Goal: Task Accomplishment & Management: Complete application form

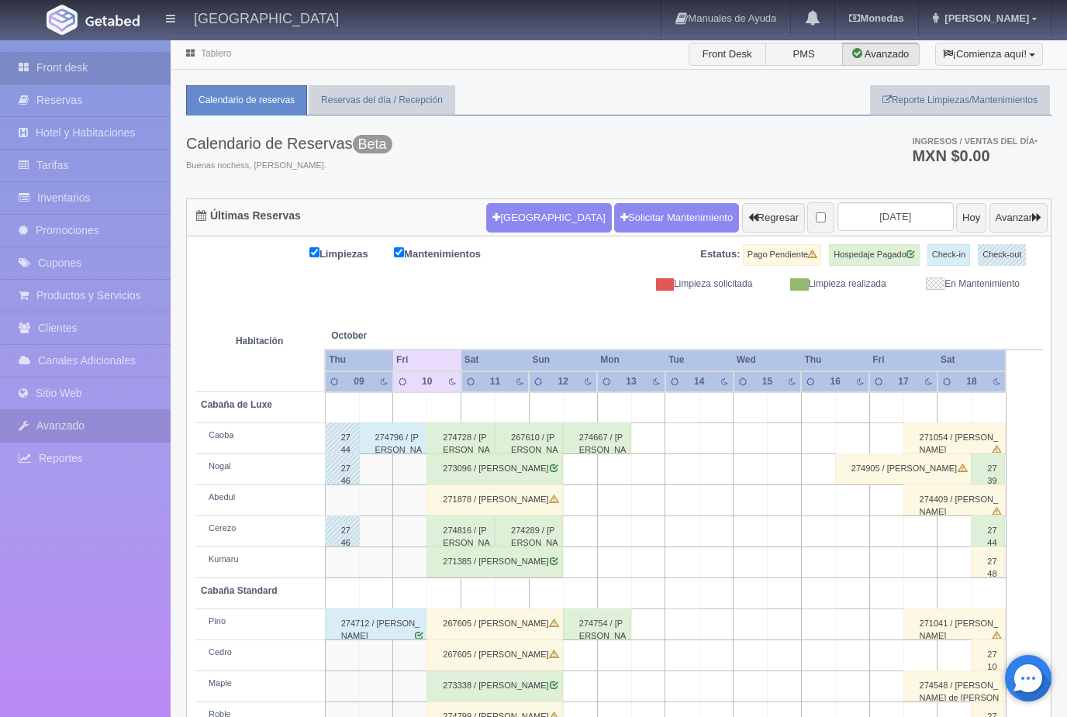
click at [98, 422] on link "Avanzado" at bounding box center [85, 426] width 171 height 32
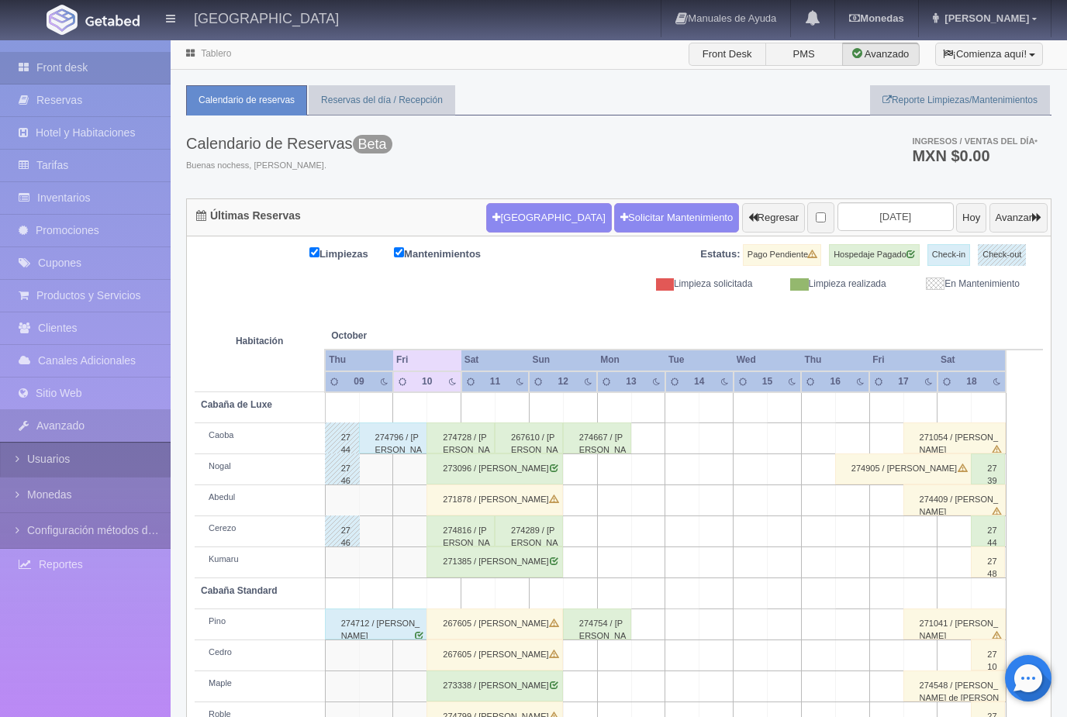
click at [82, 456] on link "Usuarios" at bounding box center [85, 459] width 171 height 35
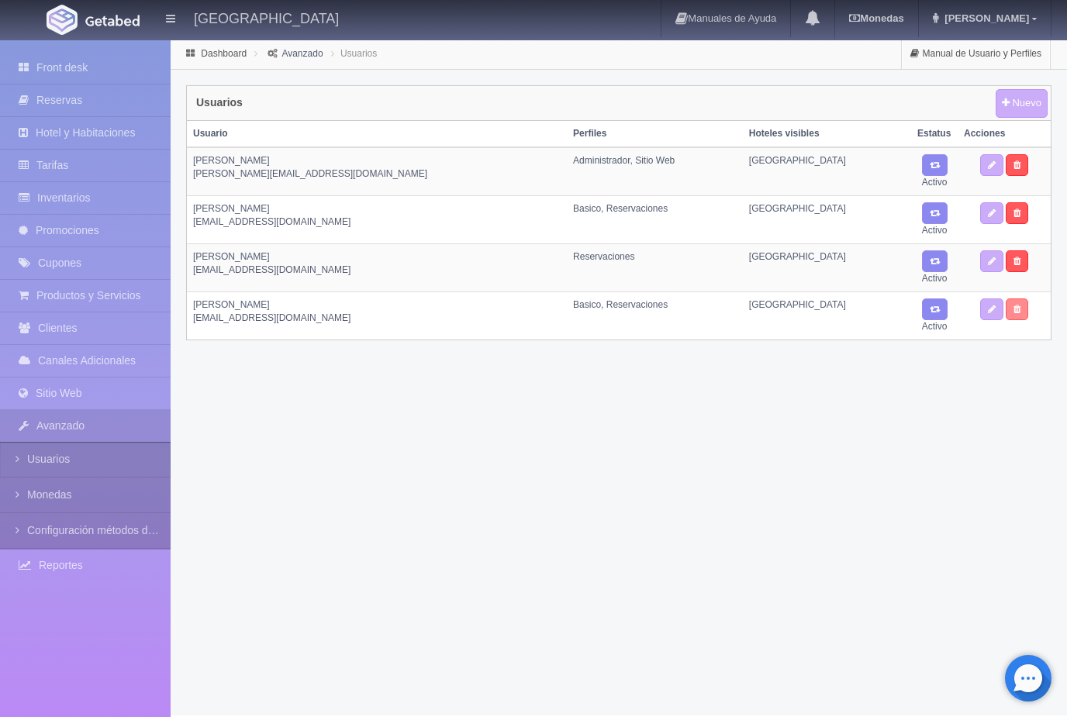
click at [1020, 311] on icon at bounding box center [1016, 309] width 7 height 9
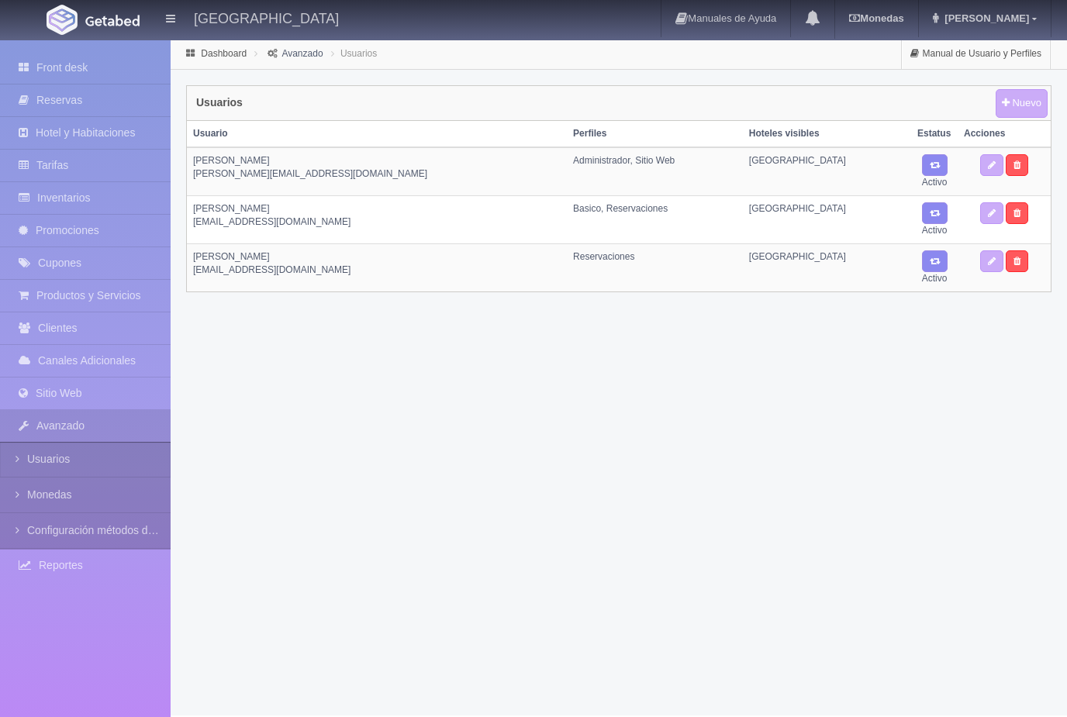
select select
click at [1013, 106] on link "Nuevo" at bounding box center [1021, 103] width 52 height 29
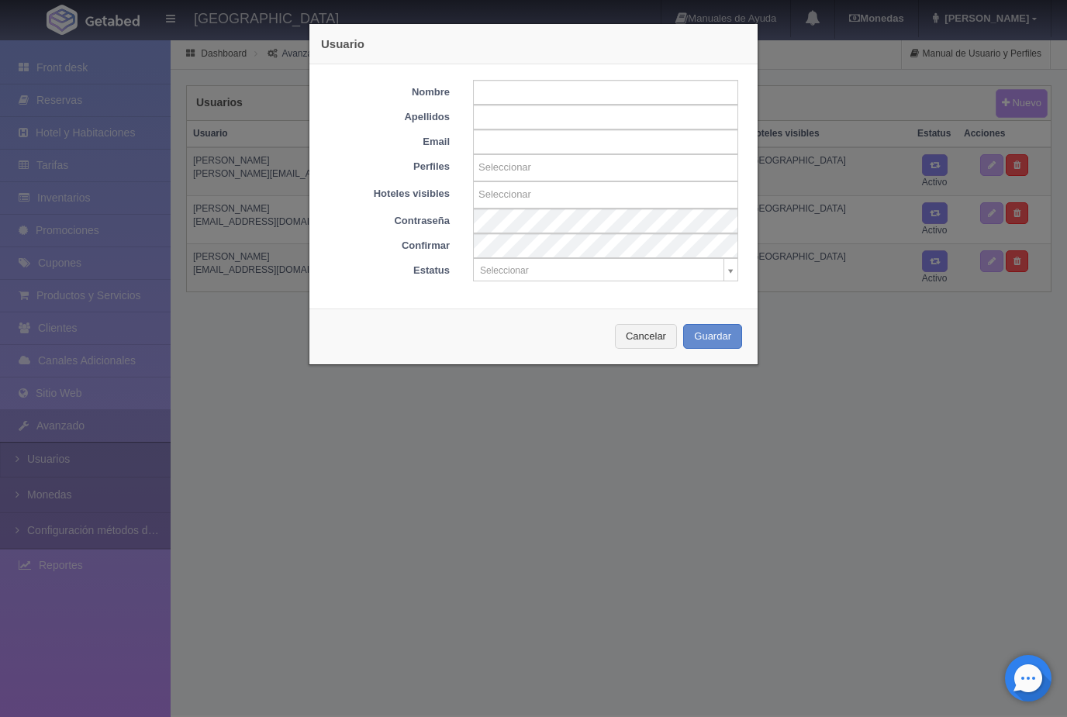
select select
type input "Seleccionar"
select select
type input "Seleccionar"
click at [526, 89] on input "text" at bounding box center [605, 92] width 265 height 25
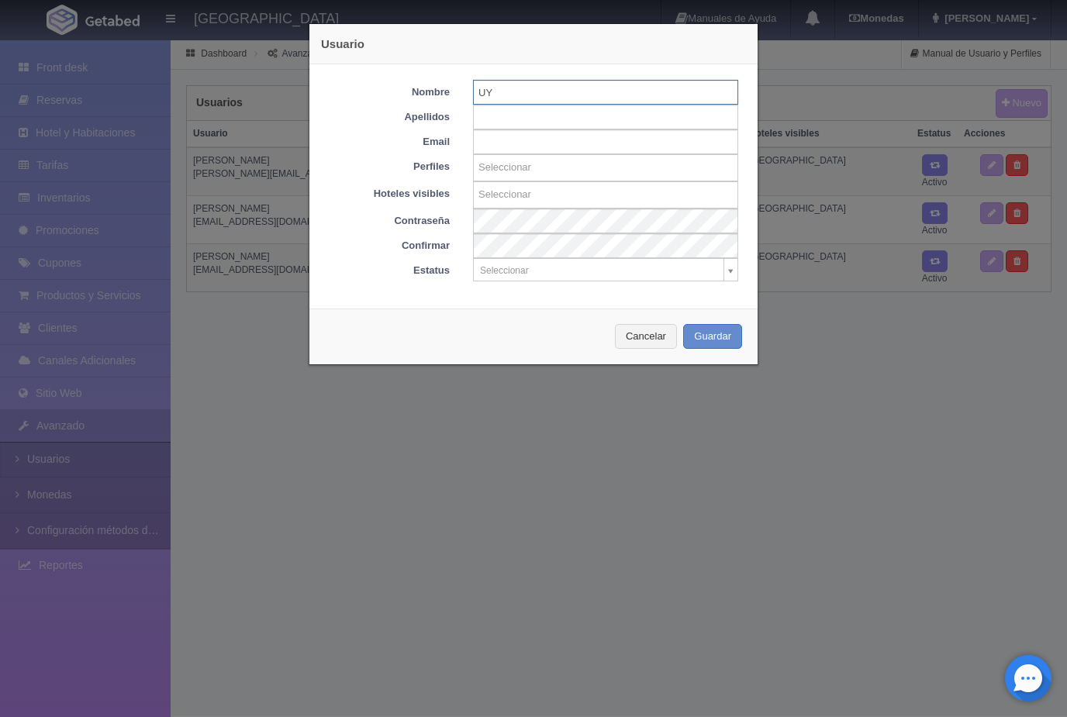
type input "U"
type input "Yesenia"
click at [533, 116] on input "text" at bounding box center [605, 117] width 265 height 25
type input "Olamendi"
click at [517, 140] on input "text" at bounding box center [605, 141] width 265 height 25
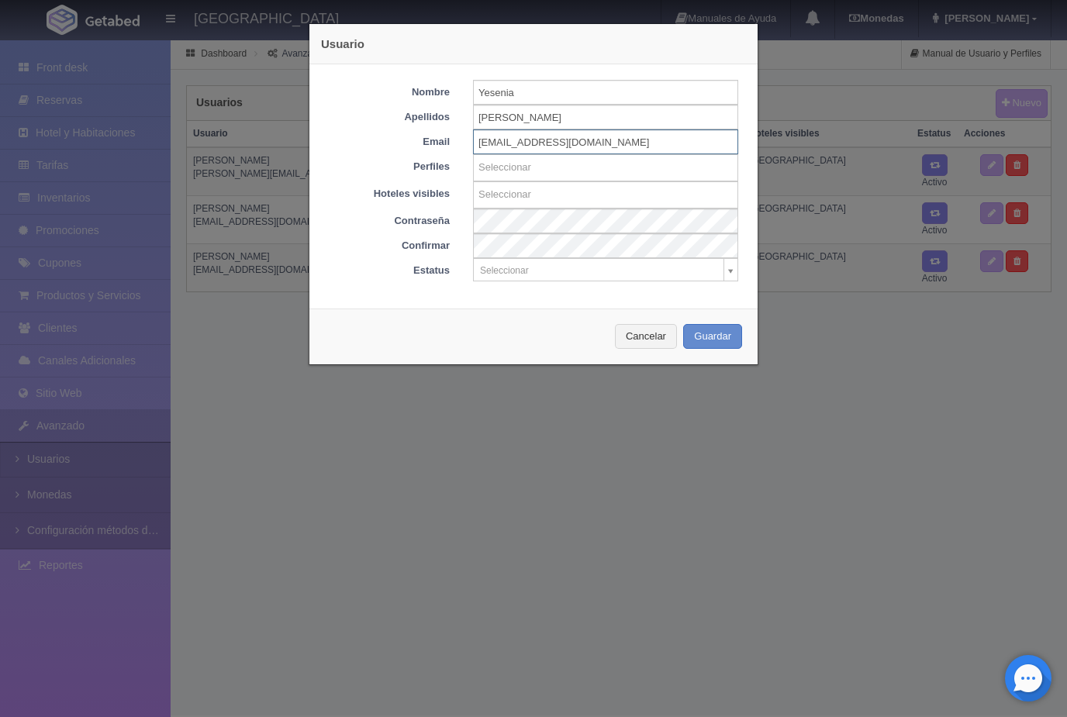
type input "recepcion@xacallan.com"
click at [555, 177] on input "text" at bounding box center [606, 168] width 264 height 24
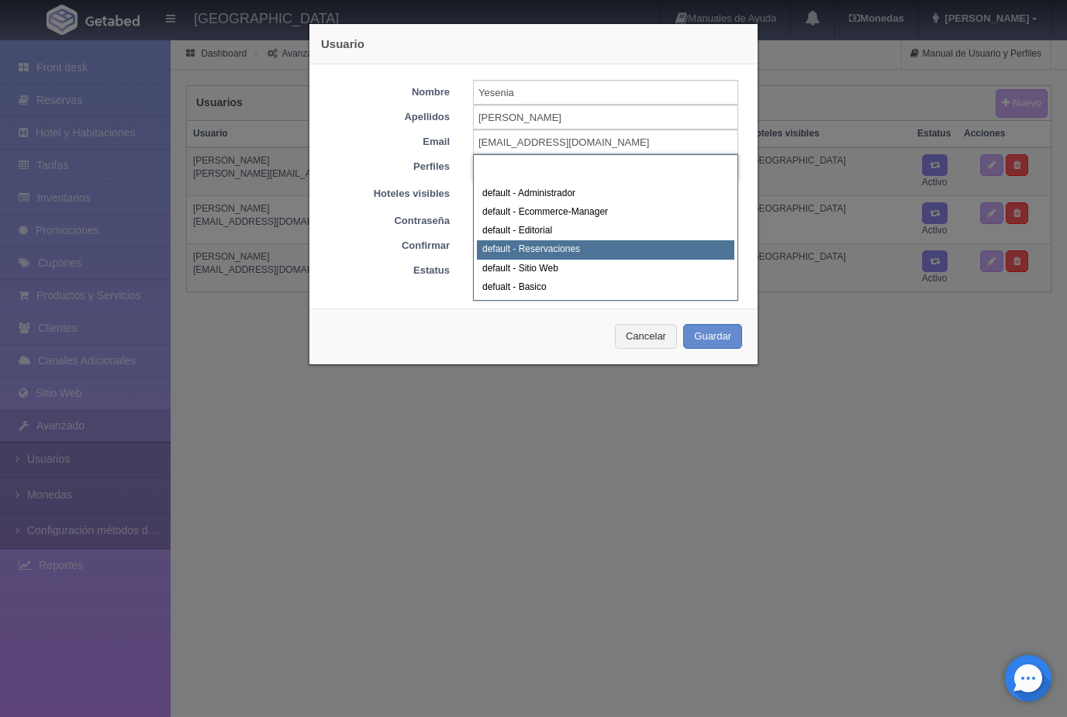
select select "11"
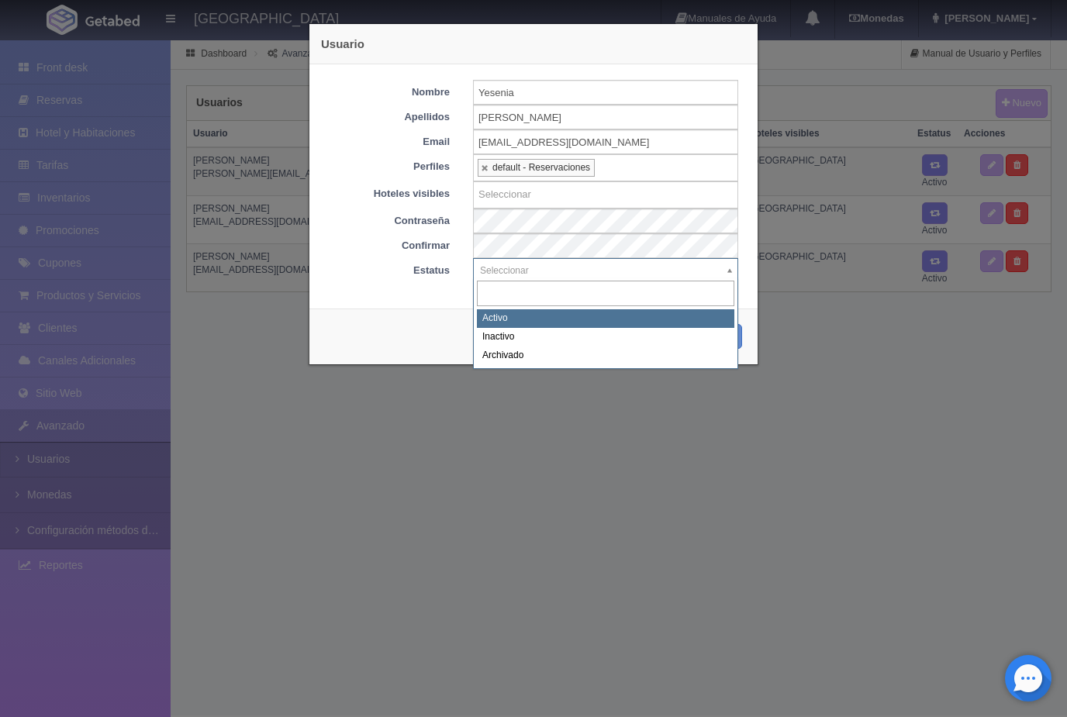
click at [735, 273] on body "Hotel Xacallan Manuales de Ayuda Actualizaciones recientes Monedas Tipo de camb…" at bounding box center [533, 377] width 1067 height 677
select select "Activo"
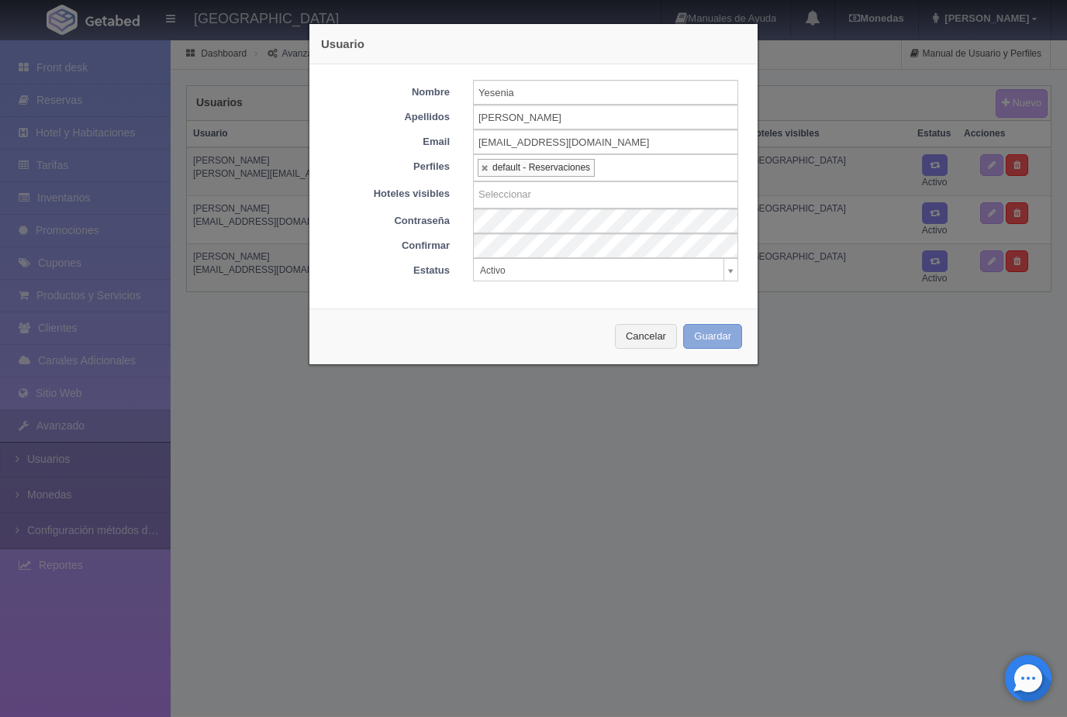
click at [728, 332] on button "Guardar" at bounding box center [712, 337] width 59 height 26
click at [661, 344] on button "Cancelar" at bounding box center [646, 337] width 62 height 26
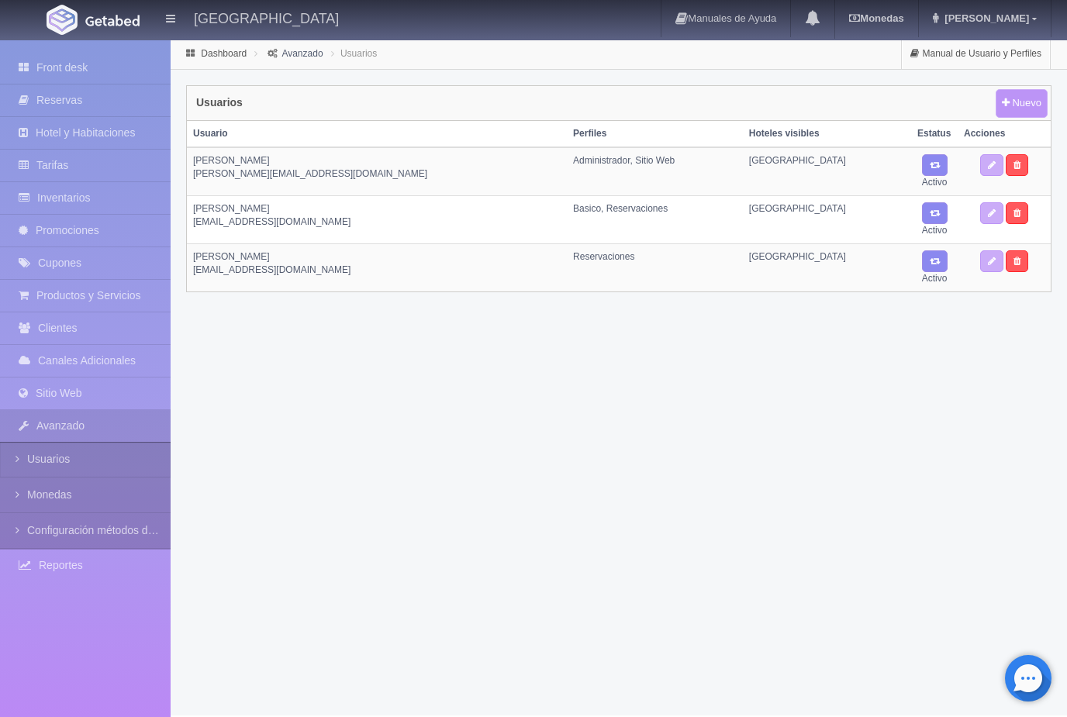
click at [1016, 109] on link "Nuevo" at bounding box center [1021, 103] width 52 height 29
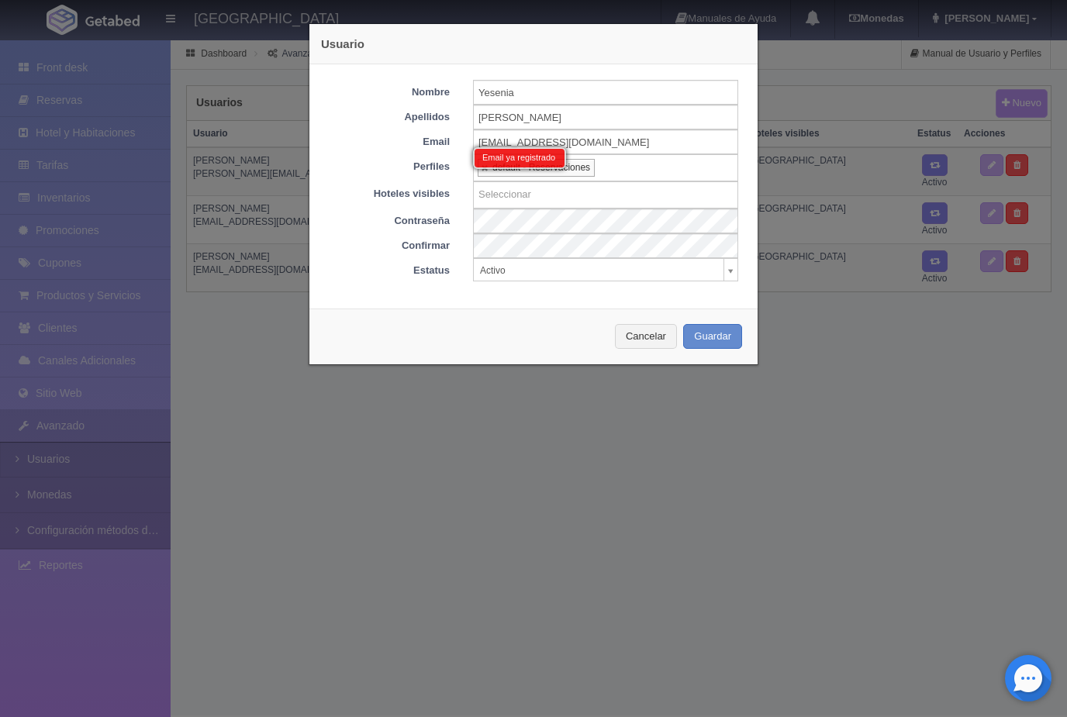
select select
type input "Seleccionar"
select select
type input "Seleccionar"
select select
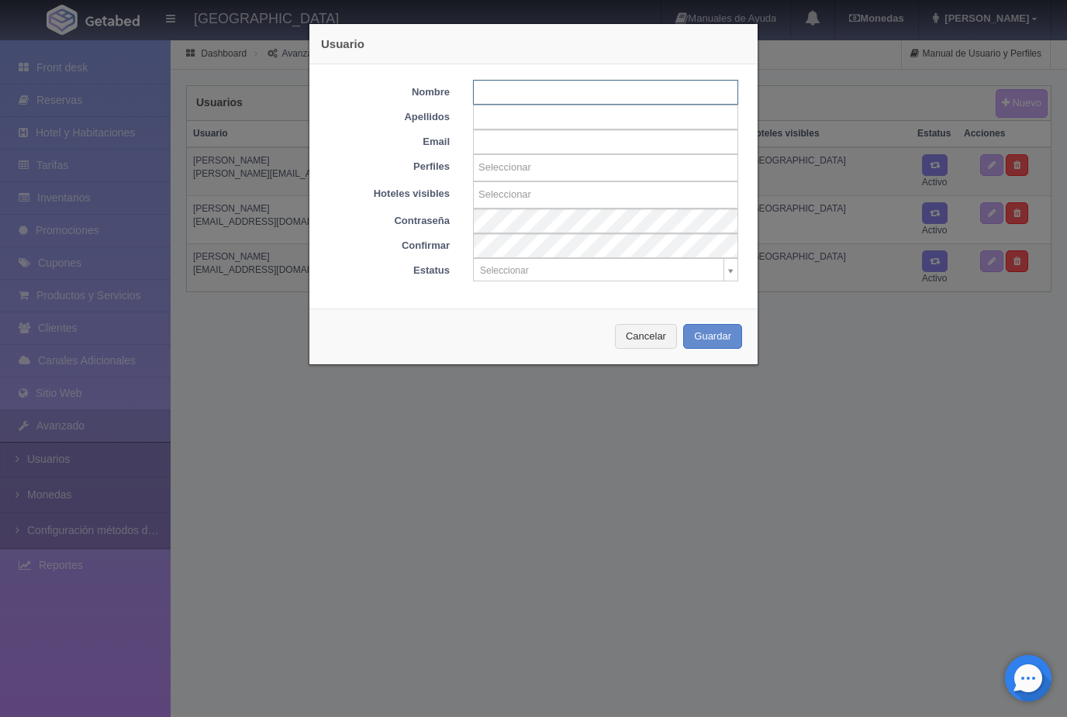
click at [514, 90] on input "text" at bounding box center [605, 92] width 265 height 25
type input "Yesolamendi@icloud.com"
click at [494, 140] on input "text" at bounding box center [605, 141] width 265 height 25
type input "yesolamendi@icloud.com"
click at [494, 112] on input "text" at bounding box center [605, 117] width 265 height 25
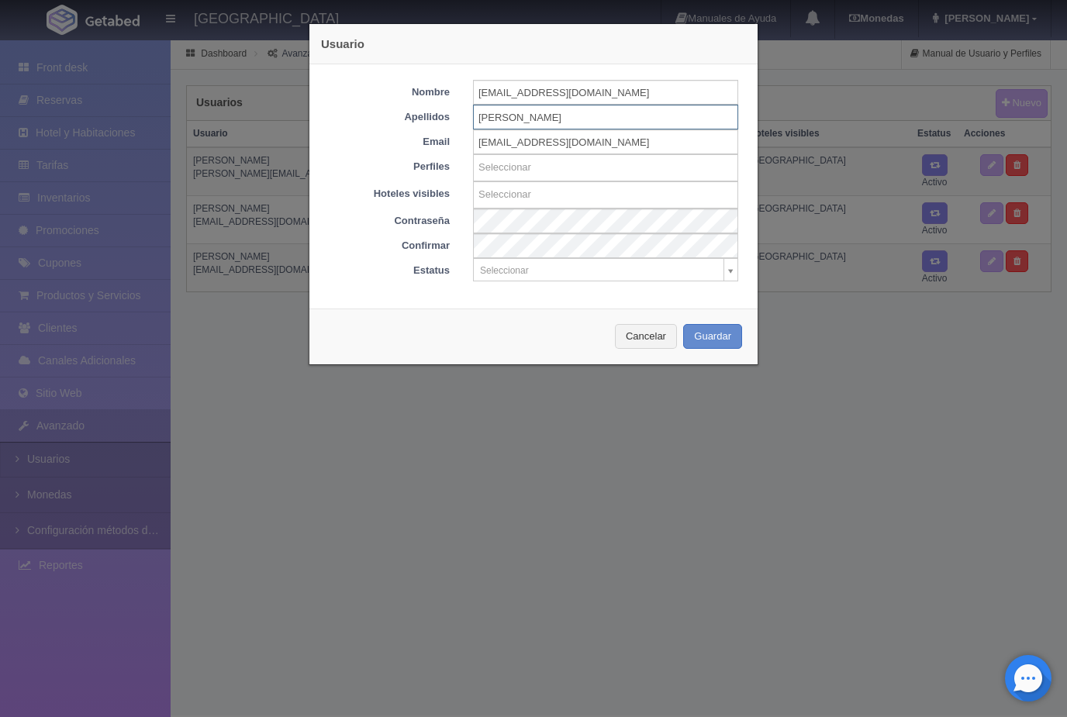
type input "Olamendi"
click at [599, 91] on input "Yesolamendi@icloud.com" at bounding box center [605, 92] width 265 height 25
type input "Y"
type input "Yesenia"
click at [574, 174] on input "text" at bounding box center [606, 168] width 264 height 24
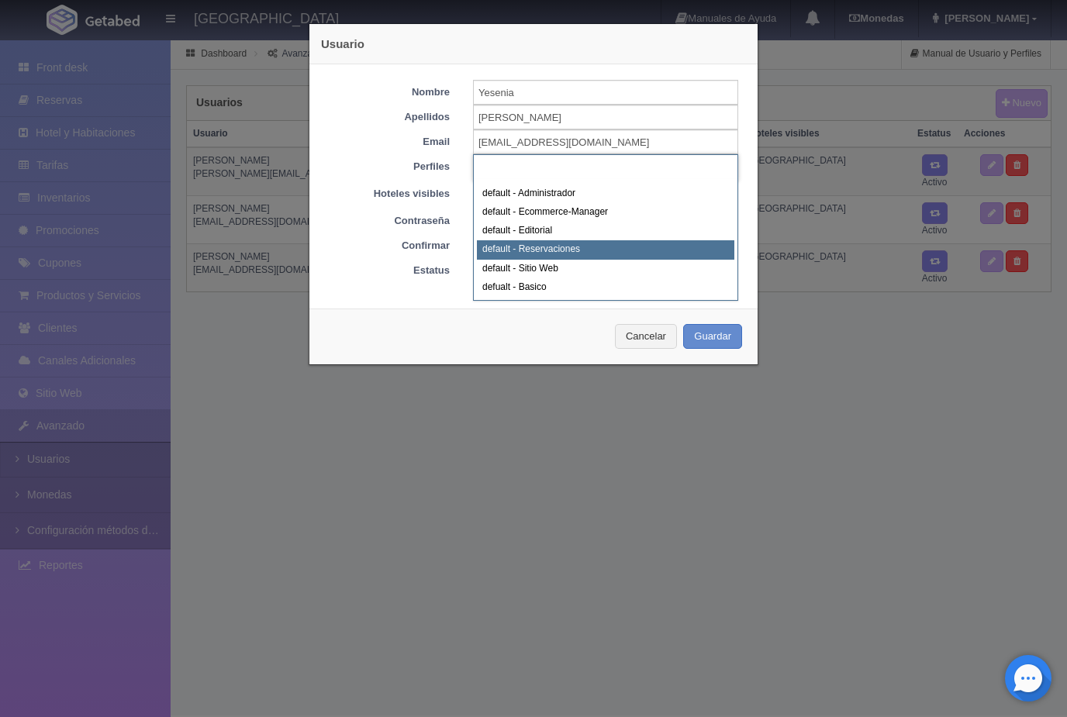
select select "11"
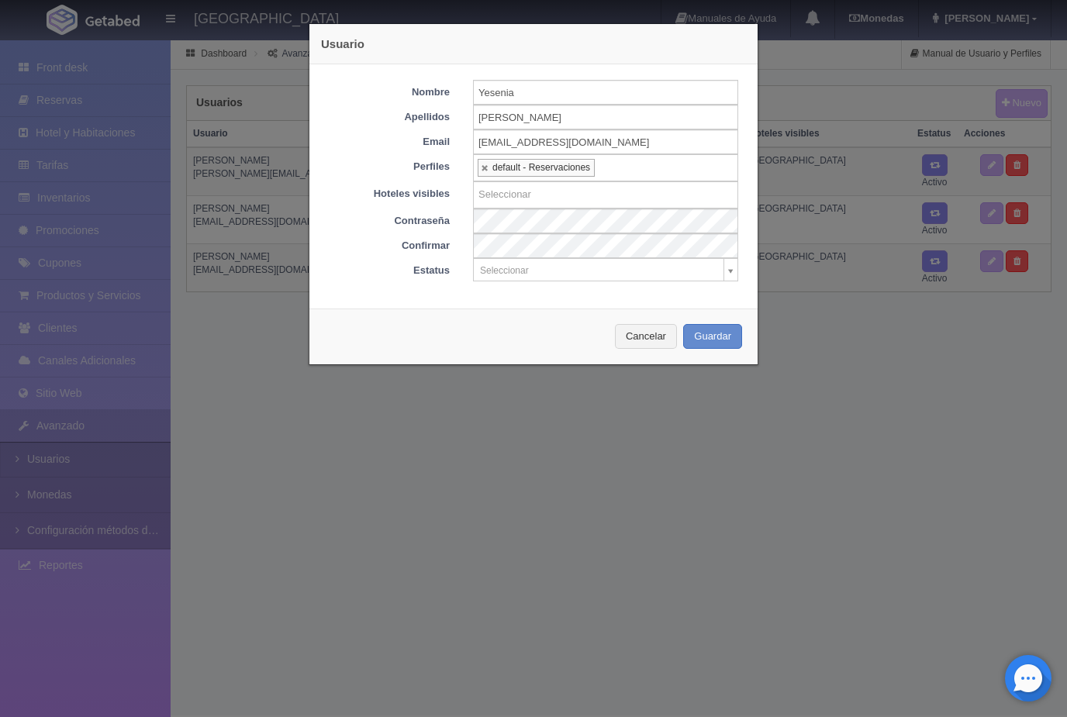
click at [733, 276] on body "Hotel Xacallan Manuales de Ayuda Actualizaciones recientes Monedas Tipo de camb…" at bounding box center [533, 377] width 1067 height 677
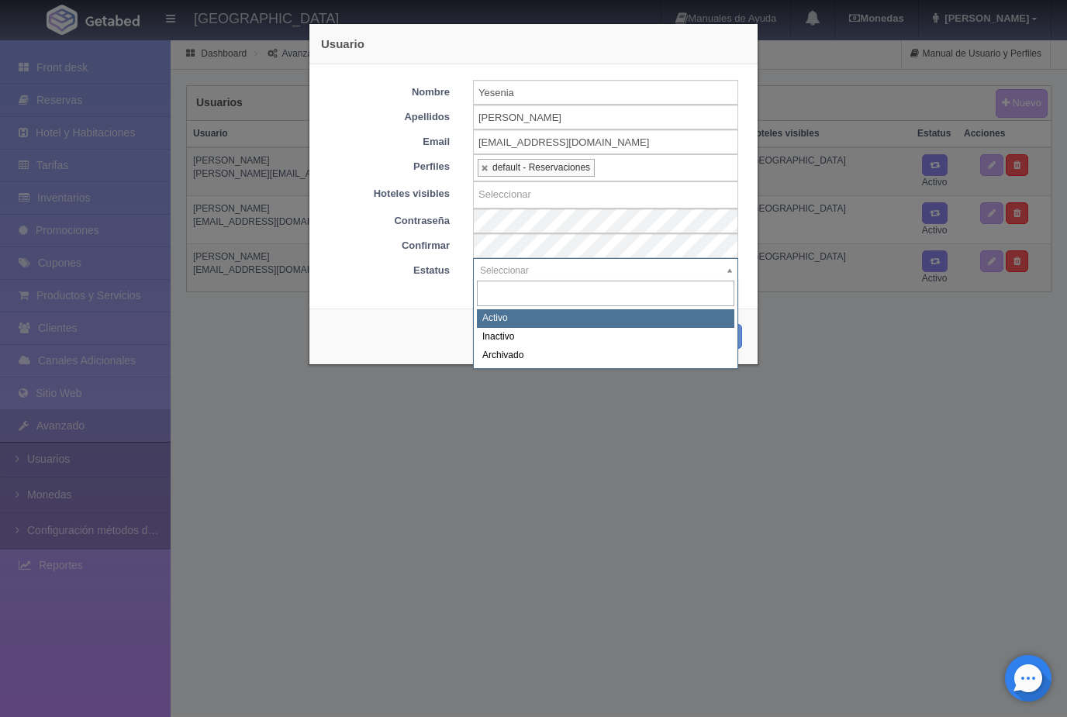
select select "Activo"
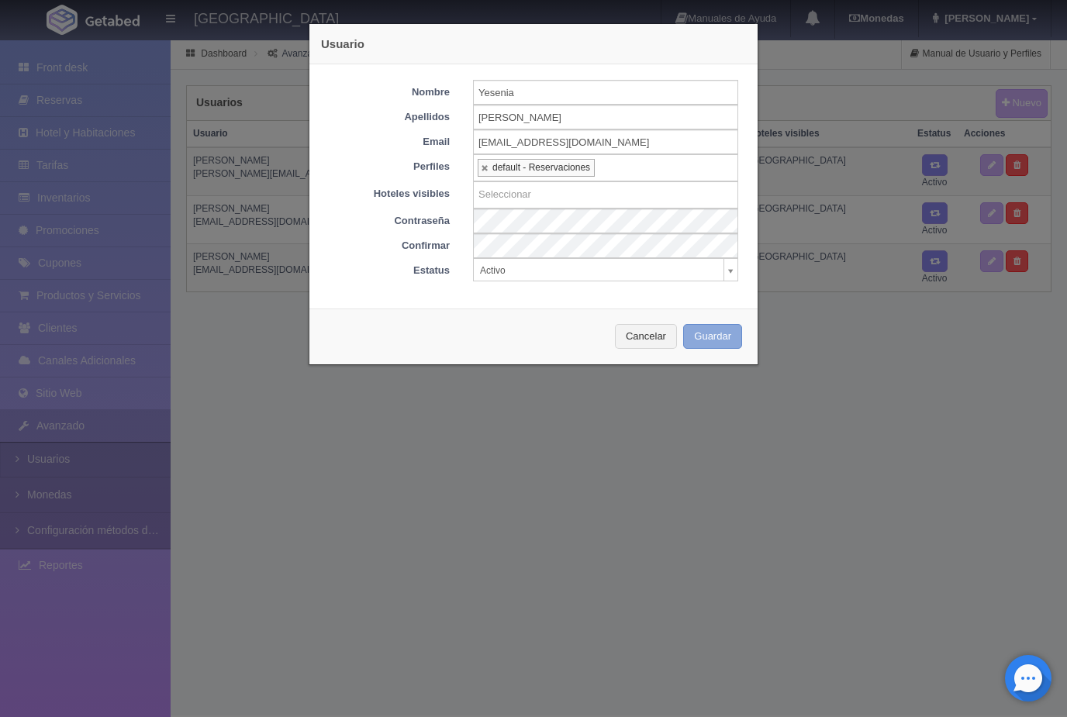
click at [721, 341] on button "Guardar" at bounding box center [712, 337] width 59 height 26
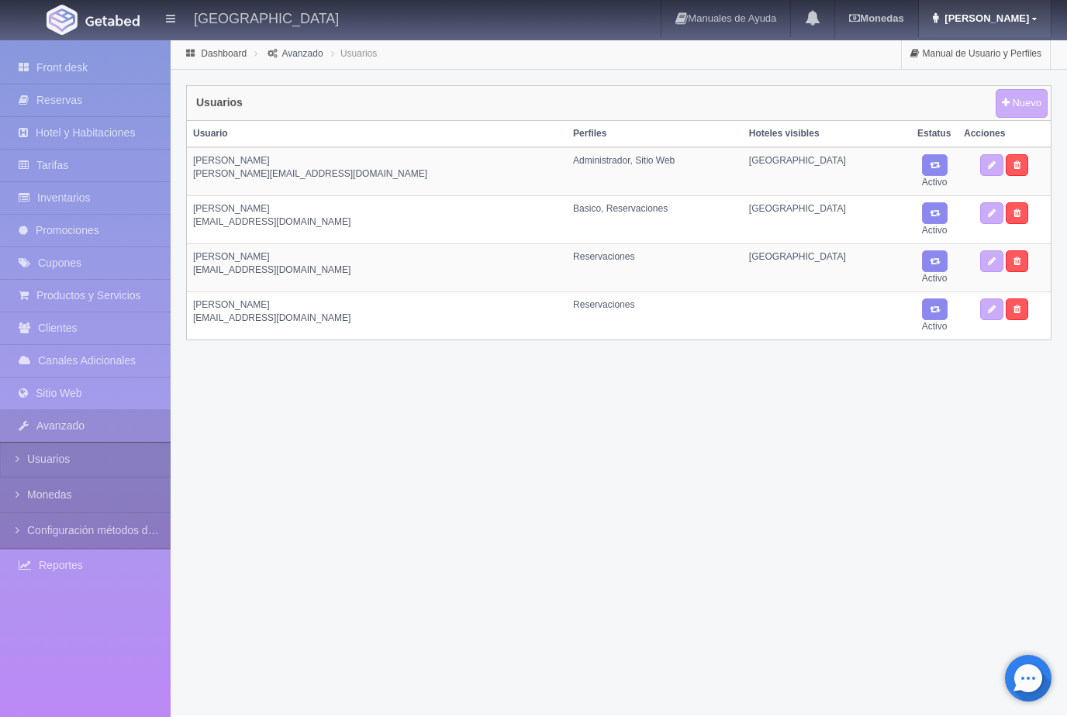
click at [1012, 18] on span "[PERSON_NAME]" at bounding box center [984, 18] width 88 height 12
click at [1012, 74] on link "Salir / Log Out" at bounding box center [988, 73] width 122 height 19
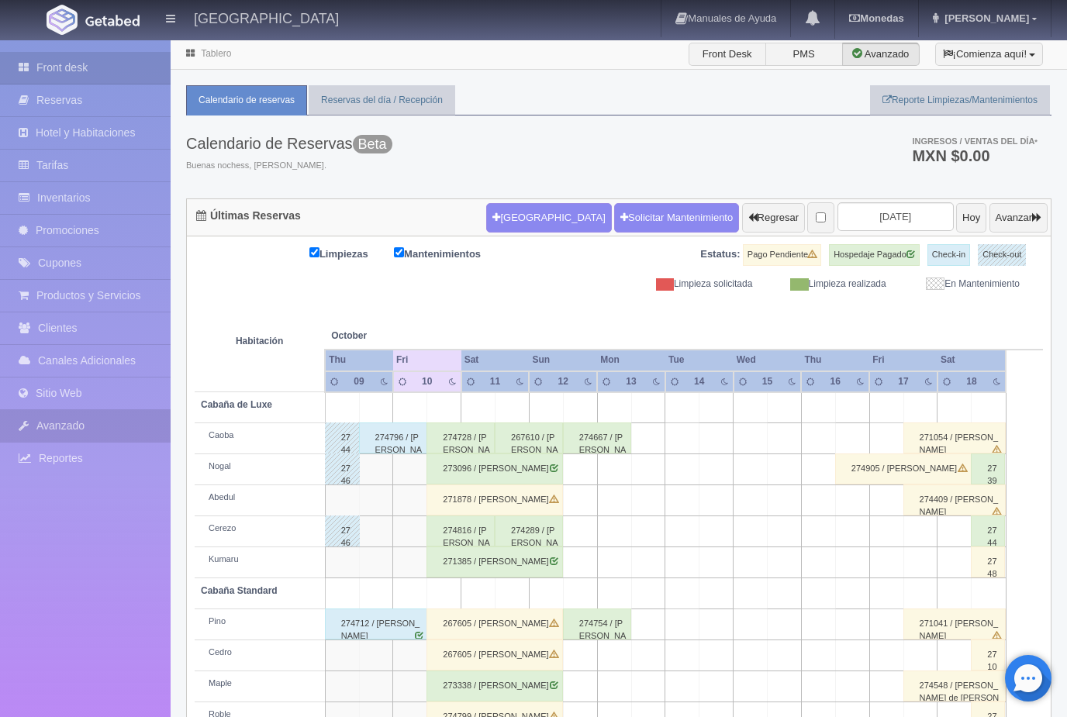
click at [92, 425] on link "Avanzado" at bounding box center [85, 426] width 171 height 32
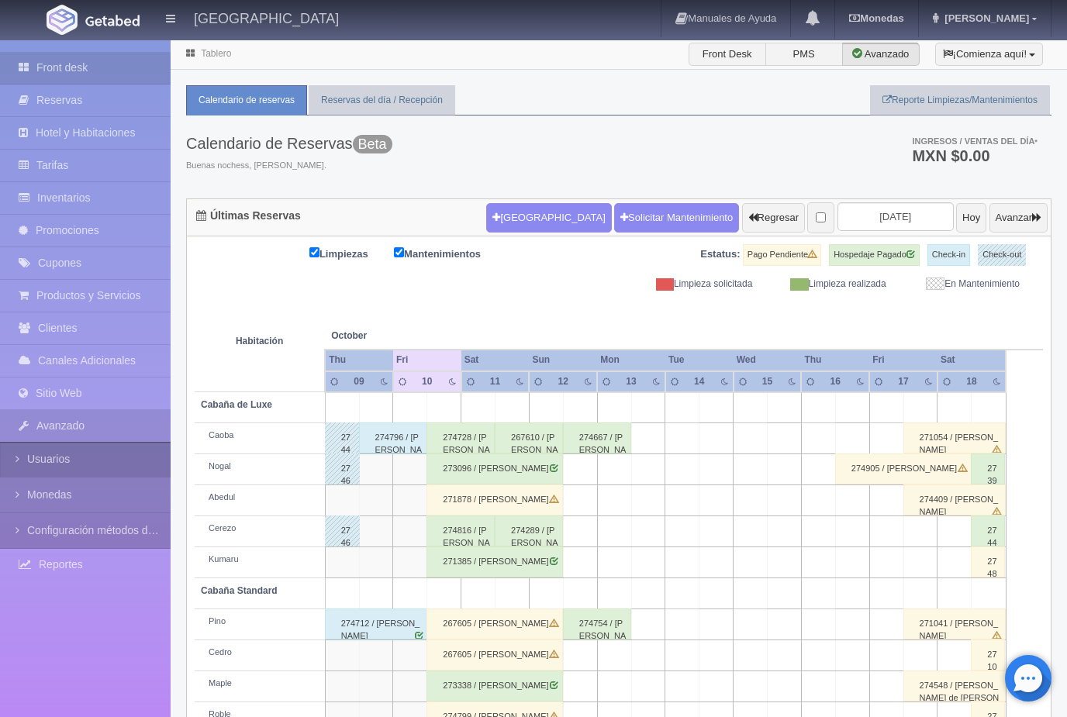
click at [65, 470] on link "Usuarios" at bounding box center [85, 459] width 171 height 35
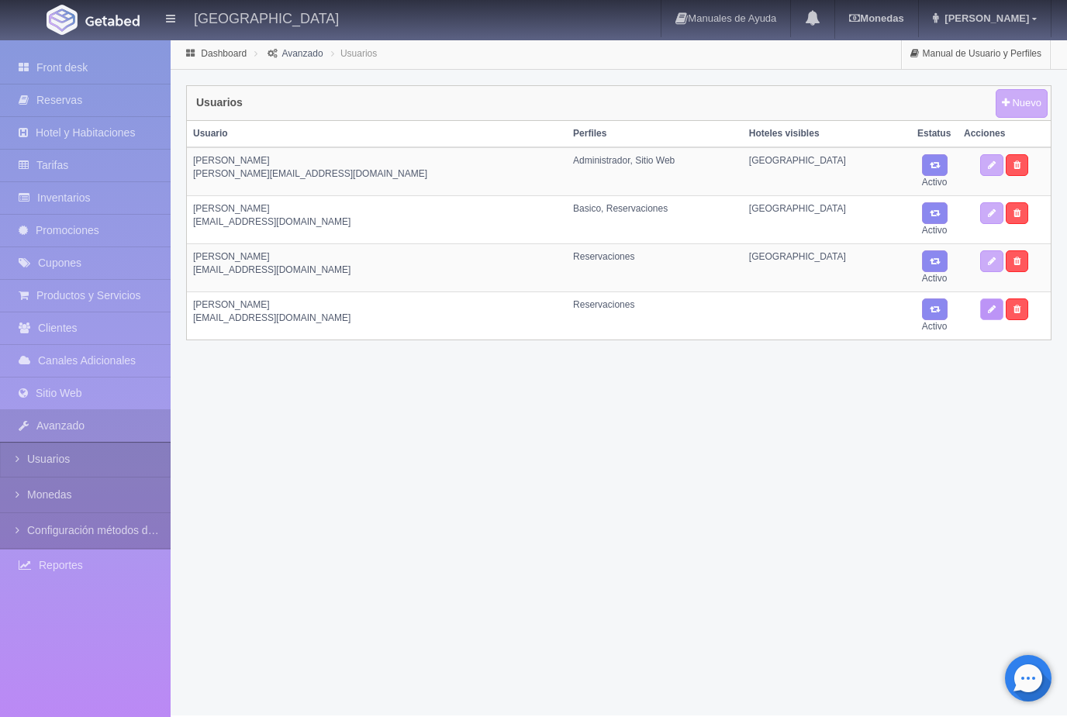
click at [991, 312] on icon at bounding box center [992, 309] width 8 height 9
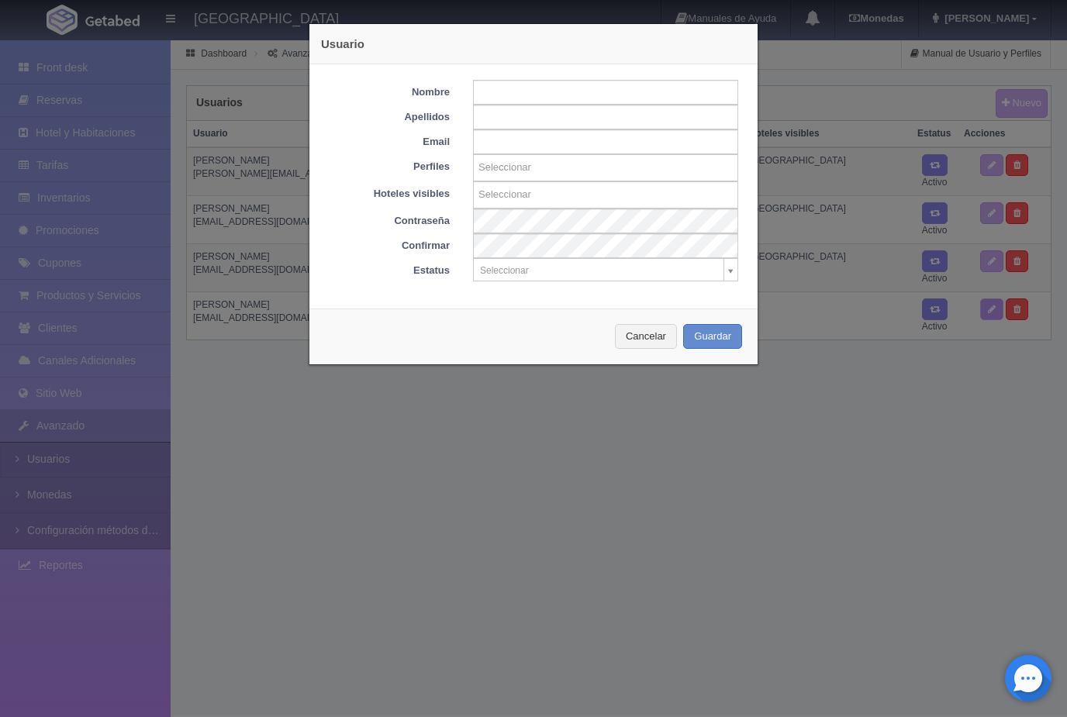
type input "Yesenia"
type input "[PERSON_NAME]"
type input "[EMAIL_ADDRESS][DOMAIN_NAME]"
select select "11"
select select
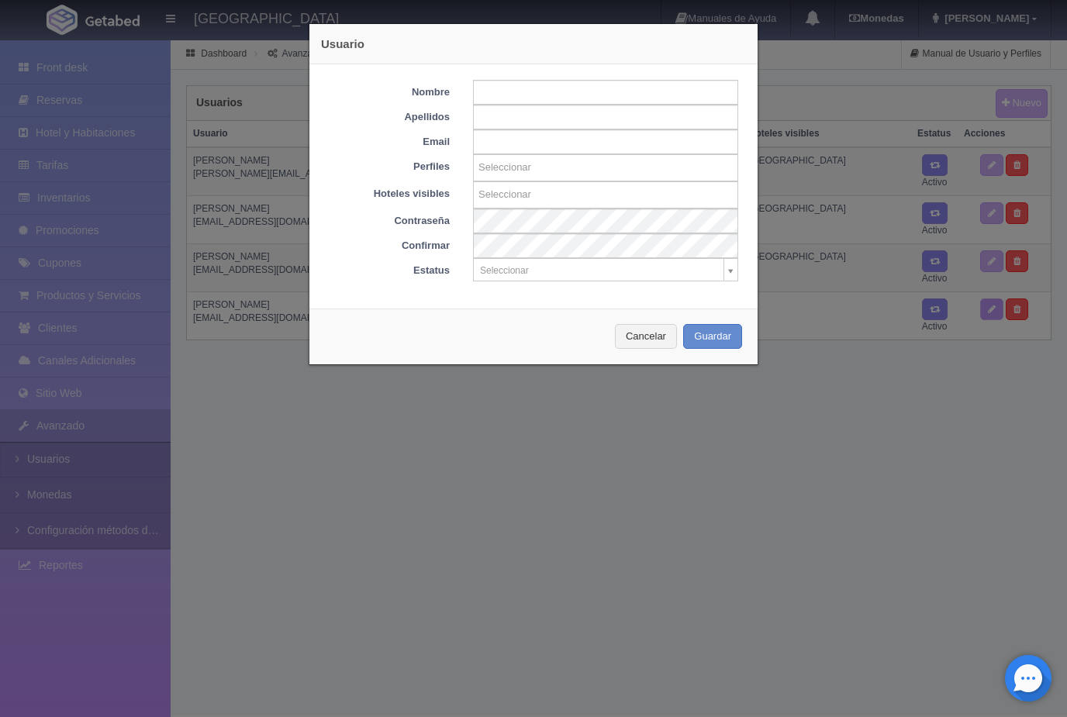
type input "Seleccionar"
select select "Activo"
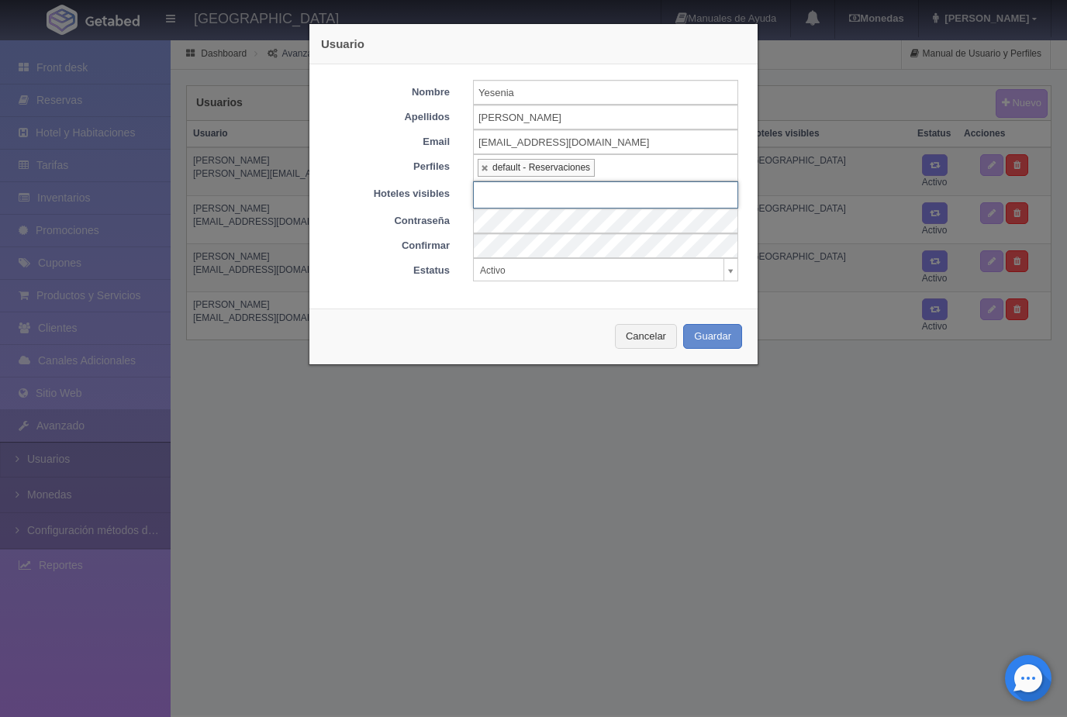
click at [546, 192] on input "text" at bounding box center [606, 195] width 264 height 24
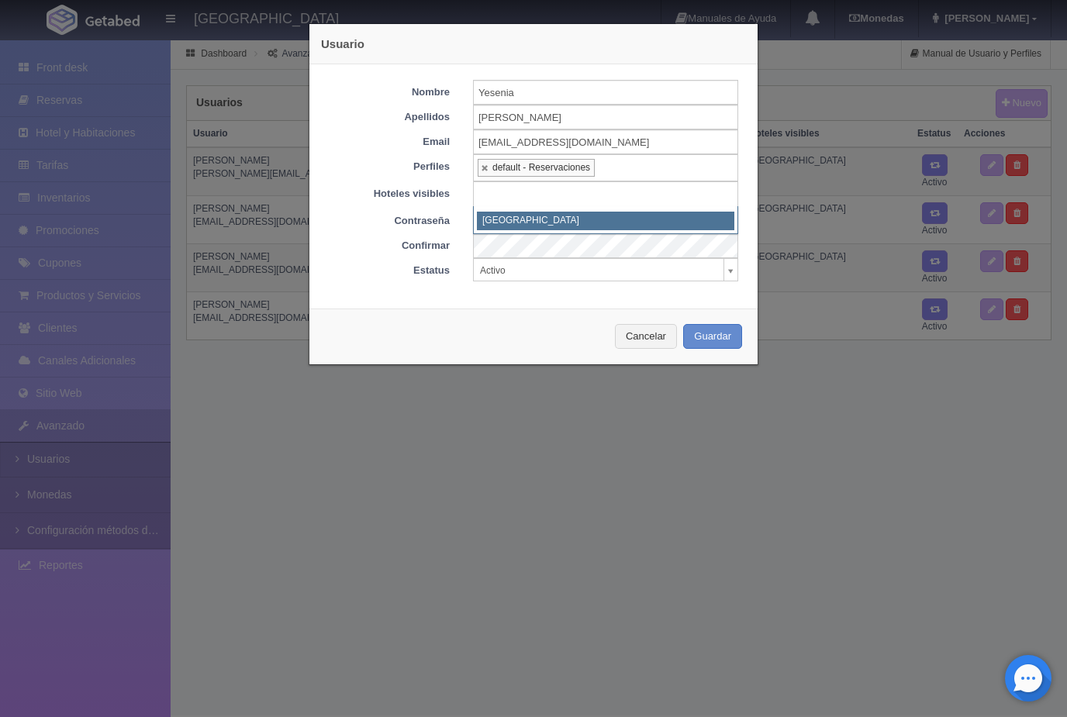
select select "612"
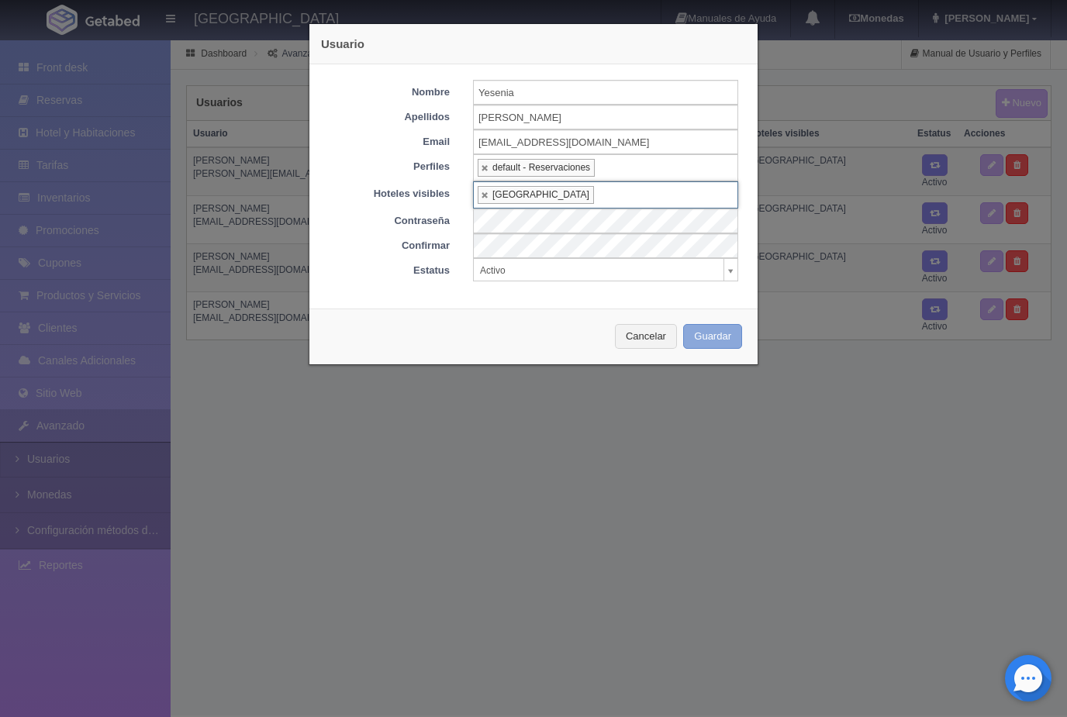
click at [719, 340] on button "Guardar" at bounding box center [712, 337] width 59 height 26
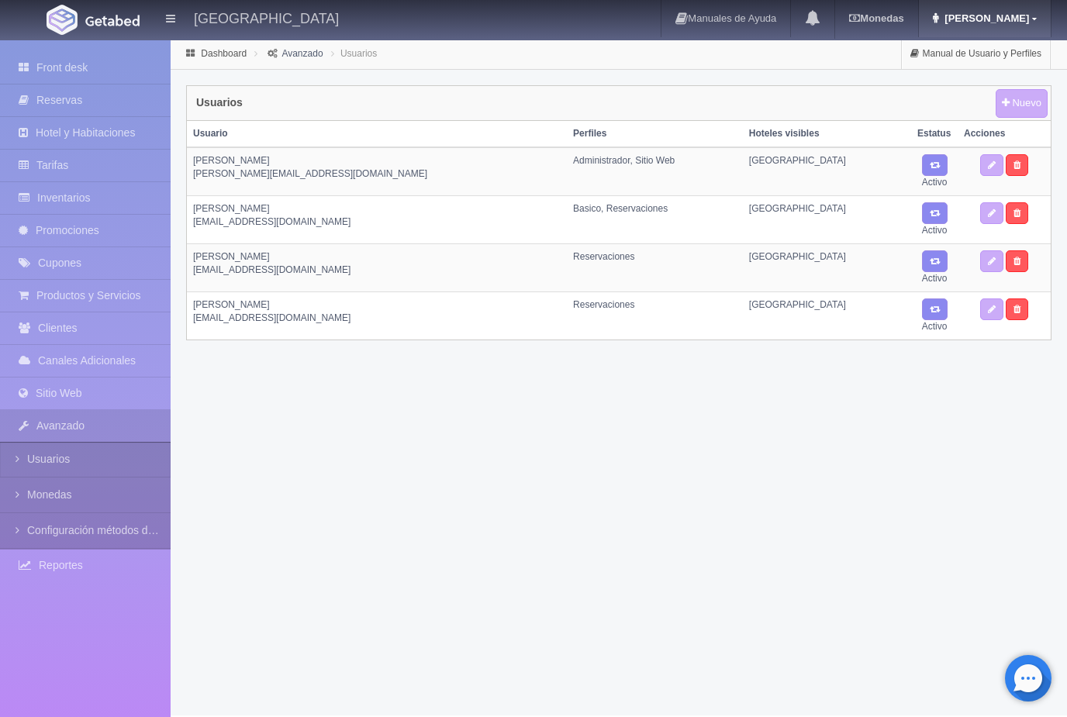
click at [1021, 22] on span "Edith" at bounding box center [984, 18] width 88 height 12
click at [989, 78] on link "Salir / Log Out" at bounding box center [988, 73] width 122 height 19
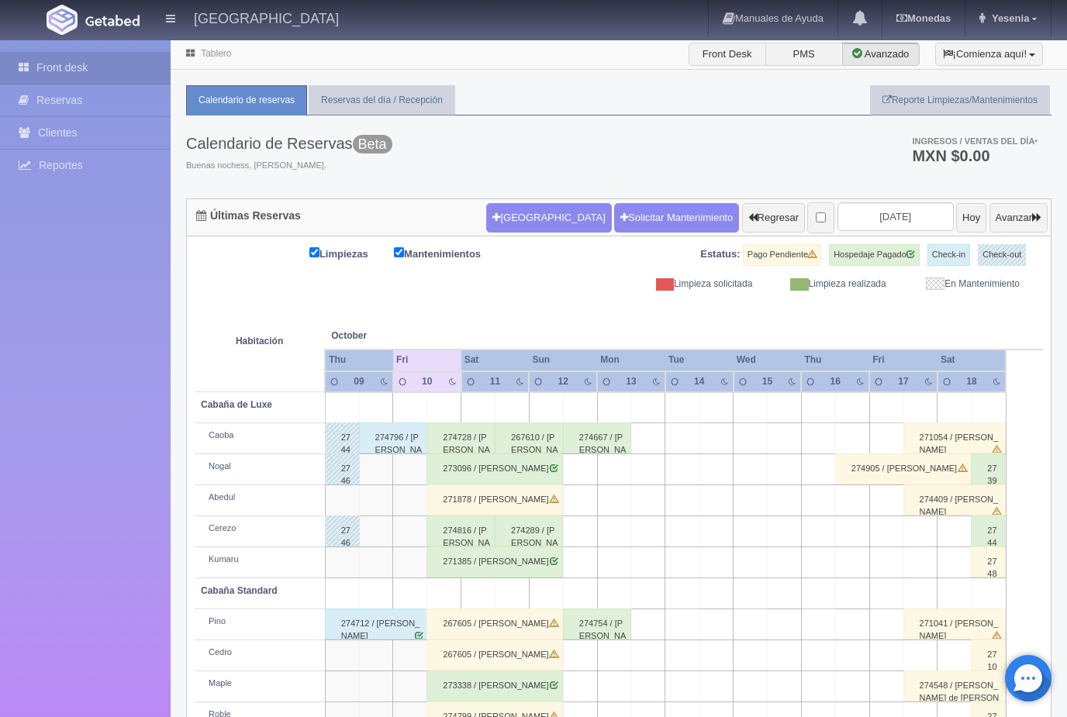
scroll to position [78, 0]
